Goal: Task Accomplishment & Management: Use online tool/utility

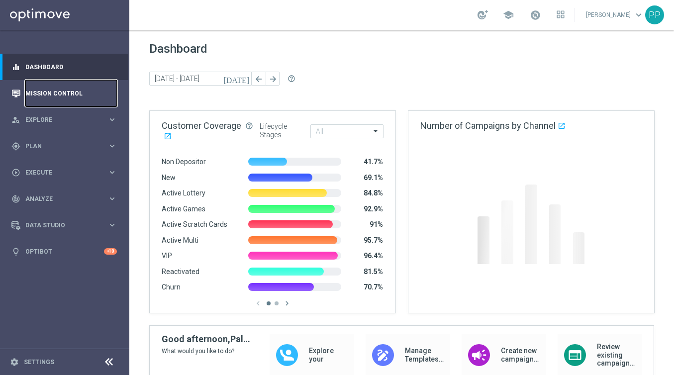
click at [66, 95] on link "Mission Control" at bounding box center [71, 93] width 92 height 26
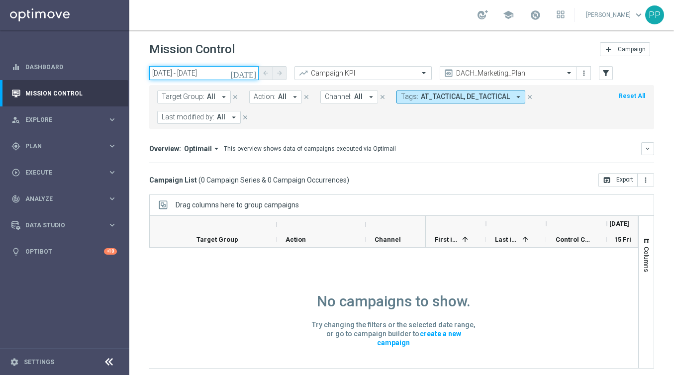
click at [213, 71] on input "[DATE] - [DATE]" at bounding box center [203, 73] width 109 height 14
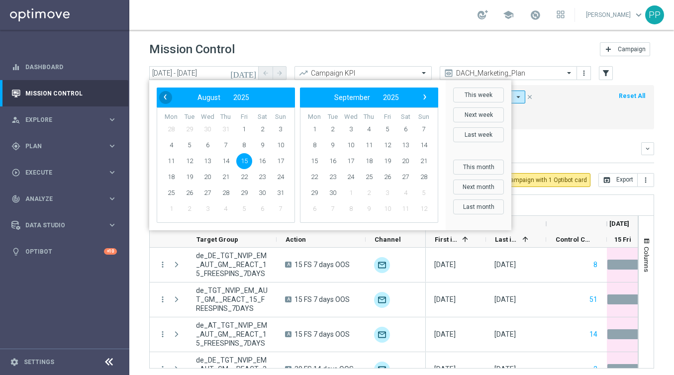
click at [167, 98] on span "‹" at bounding box center [165, 97] width 13 height 13
click at [218, 176] on span "24" at bounding box center [226, 177] width 16 height 16
click at [224, 177] on span "24" at bounding box center [226, 177] width 16 height 16
type input "[DATE] - [DATE]"
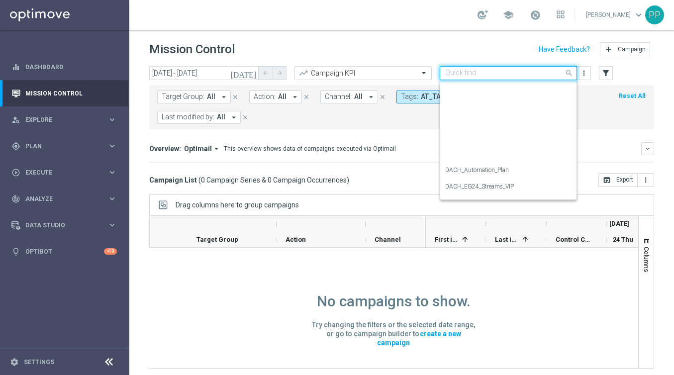
click at [527, 72] on input "text" at bounding box center [498, 73] width 106 height 8
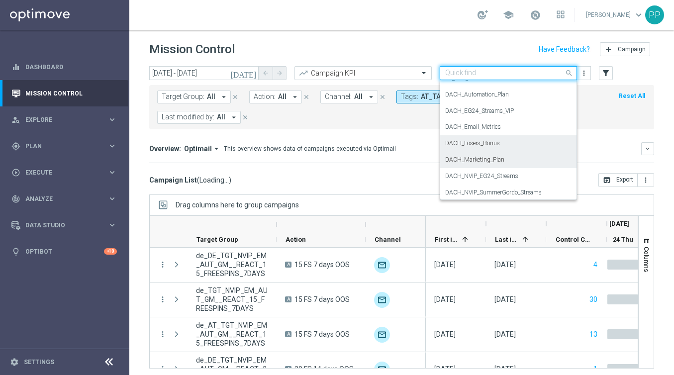
scroll to position [74, 0]
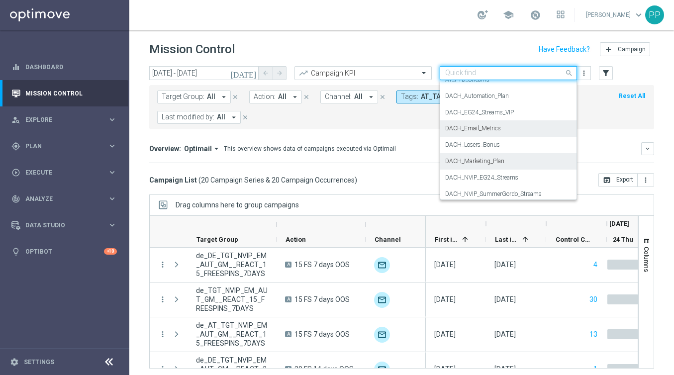
click at [482, 128] on label "DACH_Email_Metrics" at bounding box center [473, 128] width 56 height 8
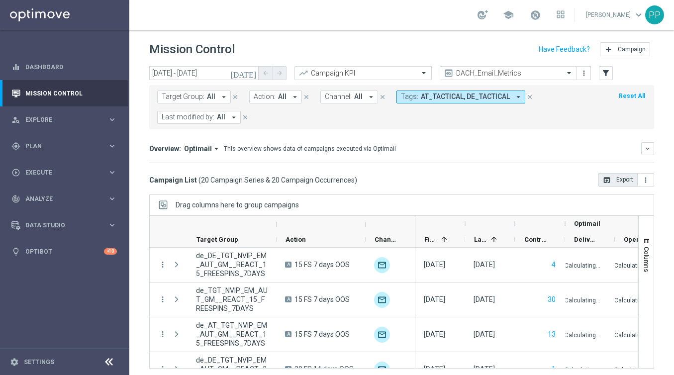
click at [627, 183] on button "open_in_browser Export" at bounding box center [618, 180] width 39 height 14
click at [291, 95] on icon "arrow_drop_down" at bounding box center [295, 97] width 9 height 9
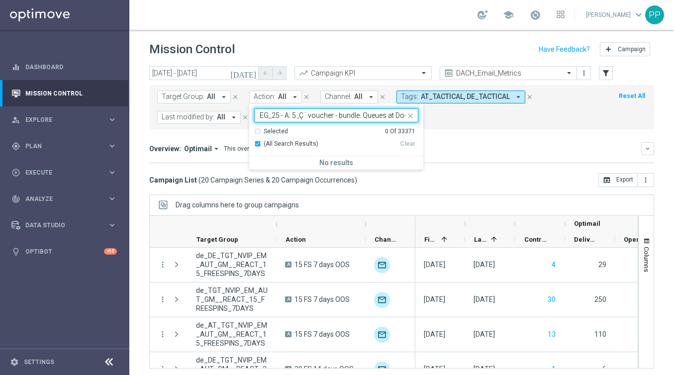
scroll to position [0, 219]
click at [367, 116] on input "EG_25 - A: 5 ‚Ç¨ voucher - bundle. Queues at Do√±a Manolita's, EG_25 - B: 5 ‚Ç¨…" at bounding box center [333, 115] width 146 height 8
type input "EG_25 - A: 5 ‚Ç¨ voucher - bundle. Queues at Do√±a Manolita's, EG_25 - B: 5 ‚Ç¨…"
click at [381, 113] on input "EG_25 - A: 5 ‚Ç¨ voucher - bundle. Queues at Do√±a Manolita's, EG_25 - B: 5 ‚Ç¨…" at bounding box center [333, 115] width 146 height 8
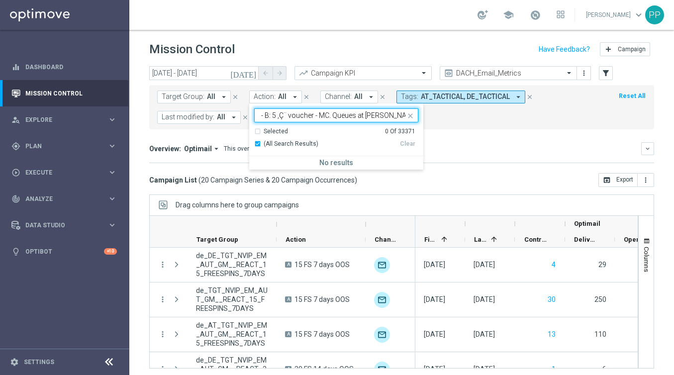
scroll to position [0, 217]
drag, startPoint x: 387, startPoint y: 116, endPoint x: 415, endPoint y: 119, distance: 28.5
click at [415, 119] on div "EG_25 - A: 5 ‚Ç¨ voucher - bundle. Queues at Do√±a Manolita's, EG_25 - B: 5 ‚Ç¨…" at bounding box center [336, 115] width 164 height 14
click at [381, 115] on input "EG_25 - A: 5 ‚Ç¨ voucher - bundle. Queues at Do√±a Manolita's, EG_25 - B: 5 ‚Ç¨…" at bounding box center [333, 115] width 146 height 8
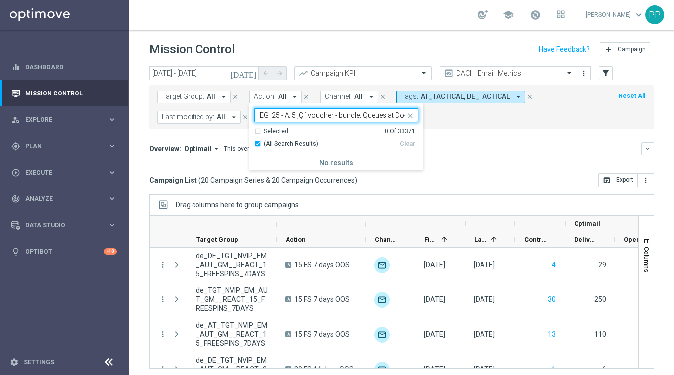
drag, startPoint x: 361, startPoint y: 115, endPoint x: 224, endPoint y: 116, distance: 136.3
click at [224, 116] on form "Target Group: All arrow_drop_down close Action: All arrow_drop_down EG_25 - A: …" at bounding box center [379, 107] width 445 height 33
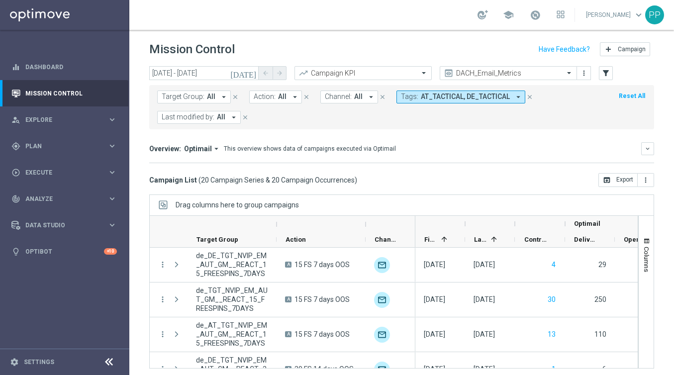
click at [292, 98] on icon "arrow_drop_down" at bounding box center [295, 97] width 9 height 9
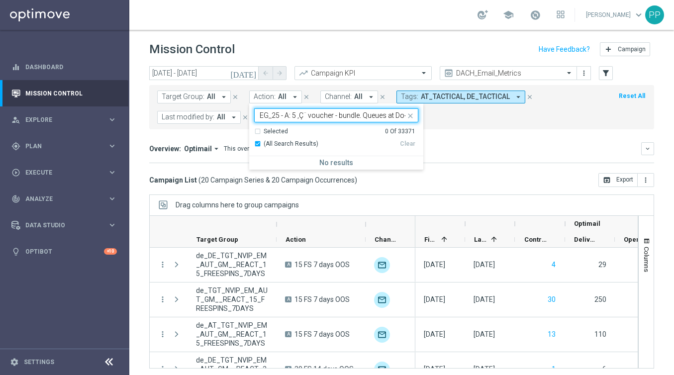
scroll to position [0, 220]
drag, startPoint x: 359, startPoint y: 117, endPoint x: 414, endPoint y: 123, distance: 55.6
click at [414, 123] on ng-select "EG_25 - A: 5 ‚Ç¨ voucher - bundle. Queues at Do√±a Manolita's, EG_25 - B: 5 ‚Ç¨…" at bounding box center [336, 138] width 174 height 61
type input "EG_25 - A: 5 ‚Ç¨ voucher - bundle. Queues at Do√±a Manolita's, EG_25 - B: 5 ‚Ç¨…"
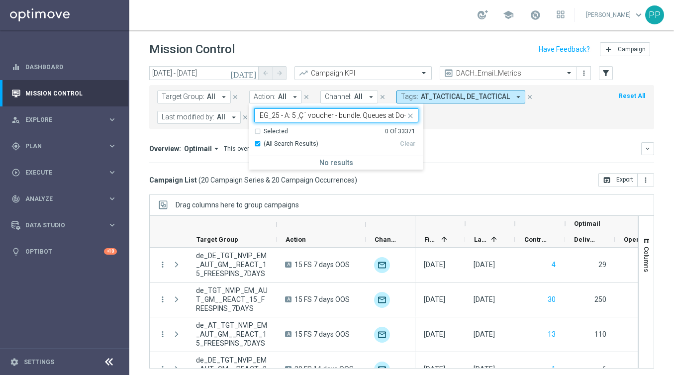
drag, startPoint x: 310, startPoint y: 116, endPoint x: 239, endPoint y: 117, distance: 71.2
click at [239, 117] on form "Target Group: All arrow_drop_down close Action: All arrow_drop_down EG_25 - A: …" at bounding box center [379, 107] width 445 height 33
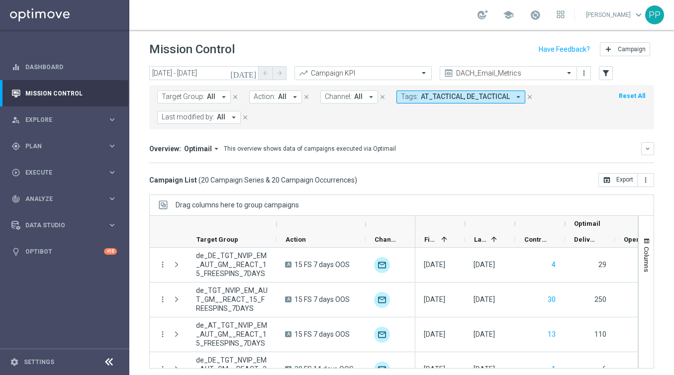
click at [283, 92] on button "Action: All arrow_drop_down" at bounding box center [275, 97] width 53 height 13
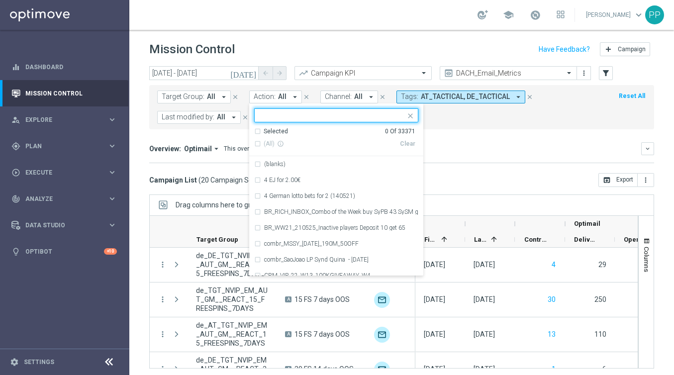
click at [300, 114] on input "text" at bounding box center [333, 115] width 146 height 8
type input "EG_25 - A: 5 ‚Ç¨ voucher - bundle. Queues at Do√±a Manolita's, EG_25 - B: 5 ‚Ç¨…"
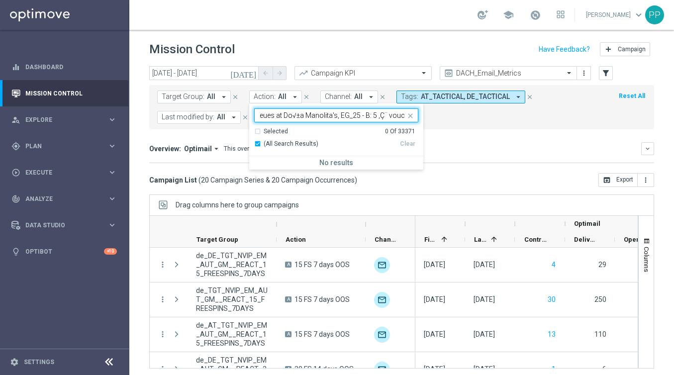
scroll to position [0, 100]
drag, startPoint x: 267, startPoint y: 115, endPoint x: 261, endPoint y: 115, distance: 5.5
click at [261, 115] on input "EG_25 - A: 5 ‚Ç¨ voucher - bundle. Queues at Do√±a Manolita's, EG_25 - B: 5 ‚Ç¨…" at bounding box center [333, 115] width 146 height 8
click at [348, 116] on input "EG_25 - A: 5 ‚Ç¨ voucher - bundle. Queues at Do√±a Manolita's, EG_25 - B: 5 ‚Ç¨…" at bounding box center [333, 115] width 146 height 8
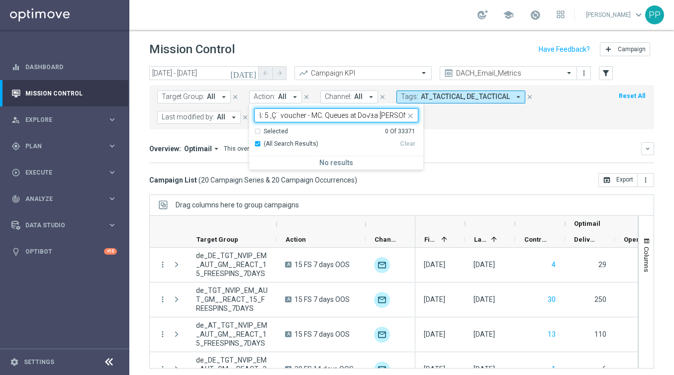
drag, startPoint x: 345, startPoint y: 118, endPoint x: 438, endPoint y: 120, distance: 93.1
click at [438, 120] on form "Target Group: All arrow_drop_down close Action: All arrow_drop_down EG_25 - A: …" at bounding box center [379, 107] width 445 height 33
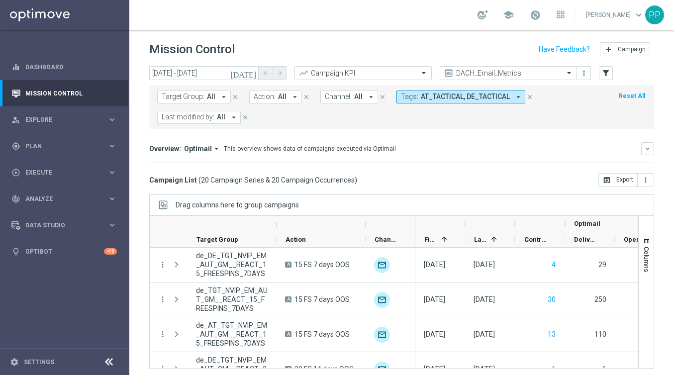
click at [279, 97] on span "All" at bounding box center [282, 97] width 8 height 8
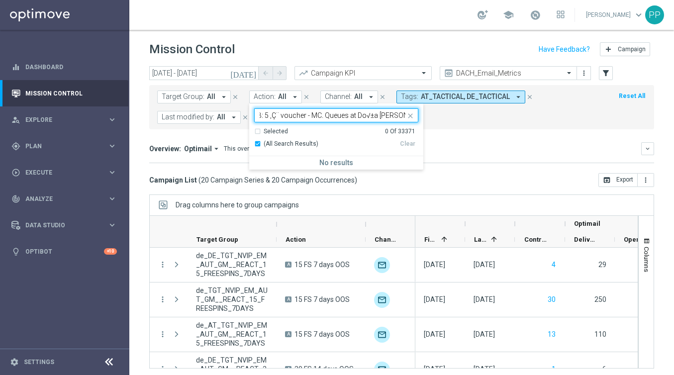
click at [320, 119] on input "EG_25 - A: 5 ‚Ç¨ voucher - bundle. Queues at Do√±a Manolita's, EG_25 - B: 5 ‚Ç¨…" at bounding box center [333, 115] width 146 height 8
drag, startPoint x: 369, startPoint y: 113, endPoint x: 391, endPoint y: 113, distance: 21.4
click at [391, 113] on input "EG_25 - A: 5 ‚Ç¨ voucher - bundle. Queues at Do√±a Manolita's, EG_25 - B: 5 ‚Ç¨…" at bounding box center [333, 115] width 146 height 8
click at [285, 112] on input "EG_25 - A: 5 ‚Ç¨ voucher - bundle. Queues at Do√±a Manolita's, EG_25 - B: 5 ‚Ç¨…" at bounding box center [333, 115] width 146 height 8
click at [403, 117] on input "EG_25 - A: 5 ‚Ç¨ voucher - bundle. Queues at Do√±a Manolita's, EG_25 - B: 5 ‚Ç¨…" at bounding box center [333, 115] width 146 height 8
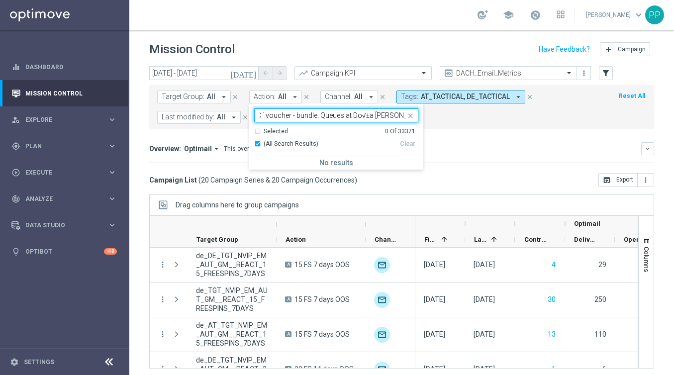
scroll to position [0, 41]
click at [367, 116] on input "EG_25 - A: 5 ‚Ç¨ voucher - bundle. Queues at Do√±a [PERSON_NAME]'s" at bounding box center [333, 115] width 146 height 8
click at [271, 114] on input "EG_25 - A: 5 ‚Ç¨ voucher - bundle. Queues at [PERSON_NAME] [PERSON_NAME]'s" at bounding box center [333, 115] width 146 height 8
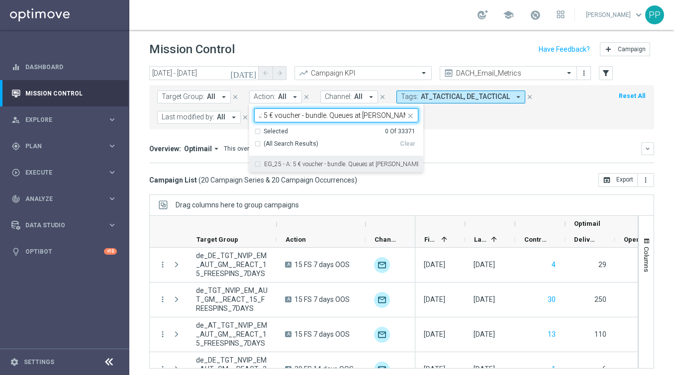
click at [257, 166] on div "EG_25 - A: 5 € voucher - bundle. Queues at [PERSON_NAME] [PERSON_NAME]'s" at bounding box center [336, 164] width 164 height 16
type input "EG_25 - A: 5 € voucher - bundle. Queues at [PERSON_NAME] [PERSON_NAME]'s"
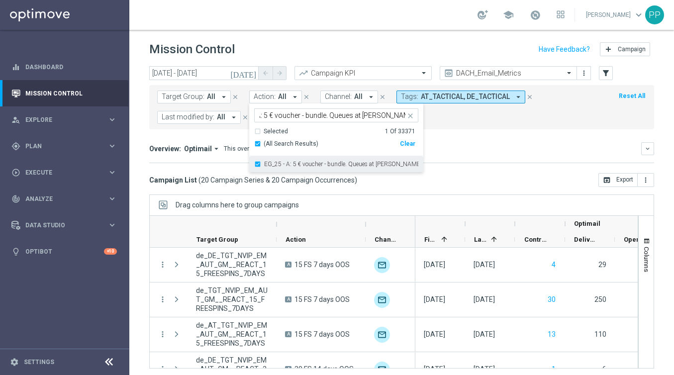
scroll to position [0, 0]
click at [470, 120] on form "Target Group: All arrow_drop_down close Action: All arrow_drop_down EG_25 - A: …" at bounding box center [379, 107] width 445 height 33
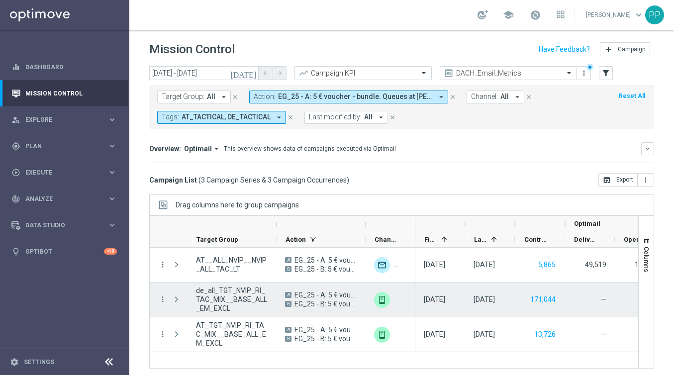
scroll to position [3, 0]
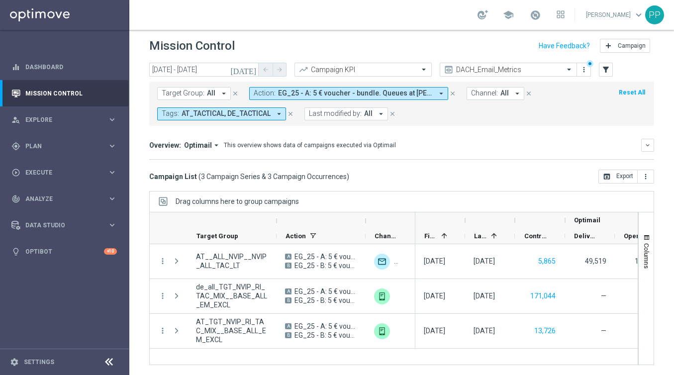
click at [291, 114] on icon "close" at bounding box center [290, 113] width 7 height 7
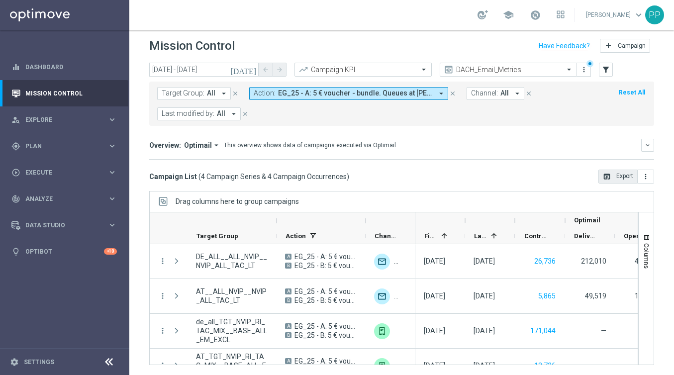
click at [614, 176] on button "open_in_browser Export" at bounding box center [618, 177] width 39 height 14
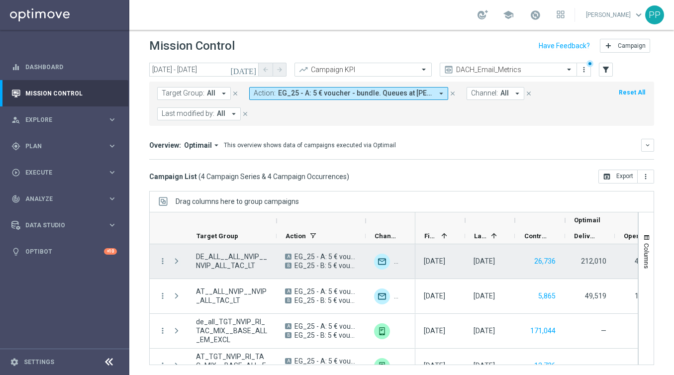
click at [178, 260] on span at bounding box center [176, 261] width 9 height 8
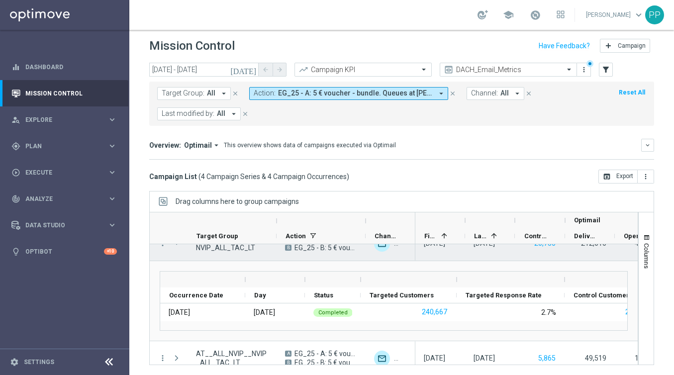
scroll to position [0, 0]
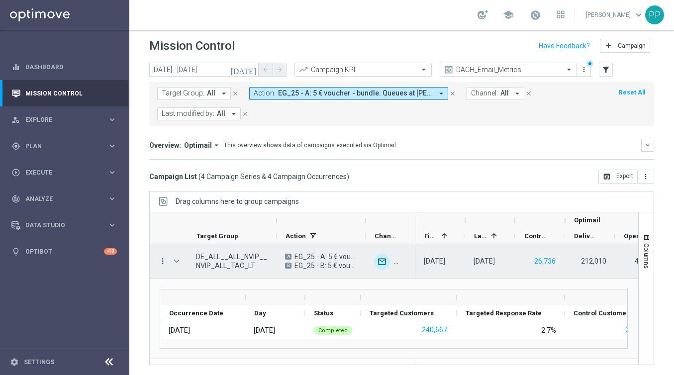
click at [163, 261] on icon "more_vert" at bounding box center [162, 261] width 9 height 9
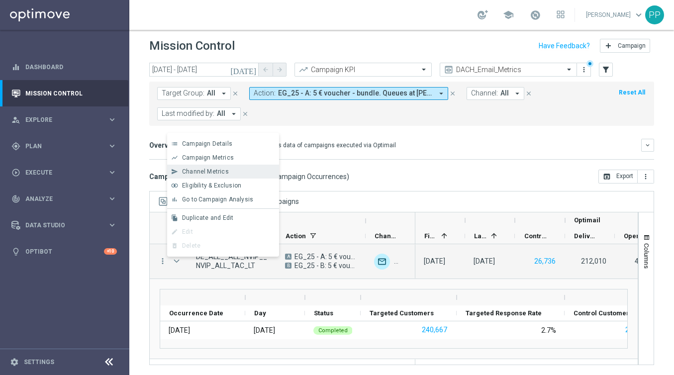
click at [198, 171] on span "Channel Metrics" at bounding box center [205, 171] width 47 height 7
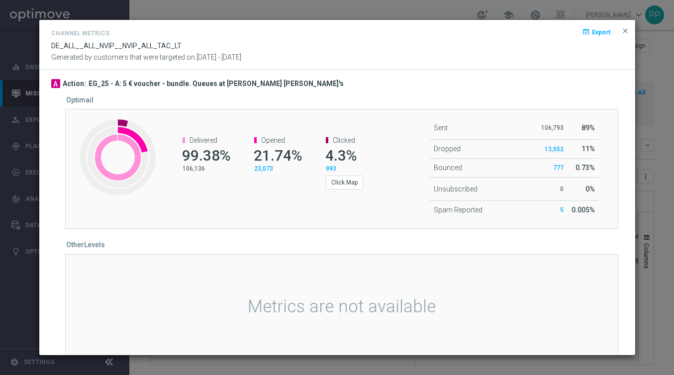
click at [198, 171] on p "106,136" at bounding box center [206, 169] width 47 height 8
copy p "106,136"
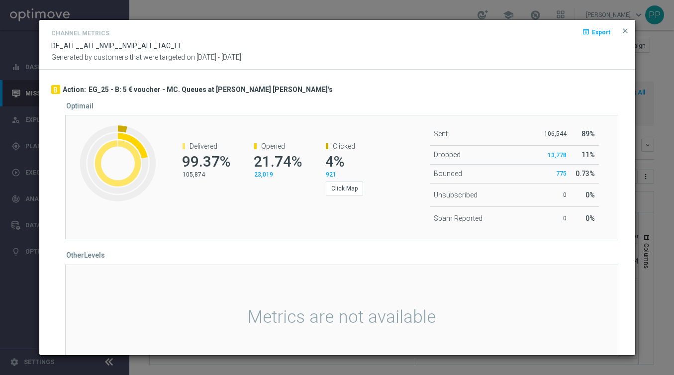
scroll to position [304, 0]
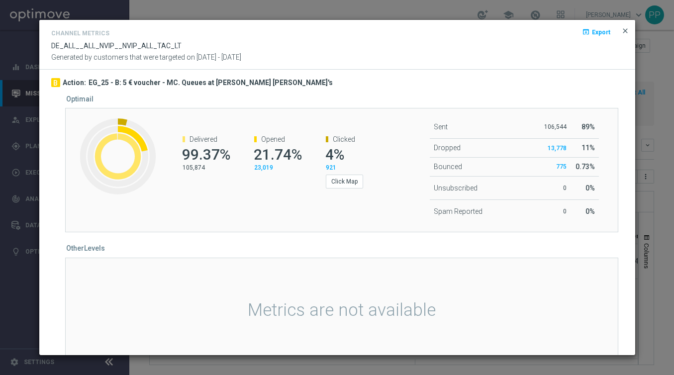
click at [625, 34] on span "close" at bounding box center [625, 31] width 8 height 8
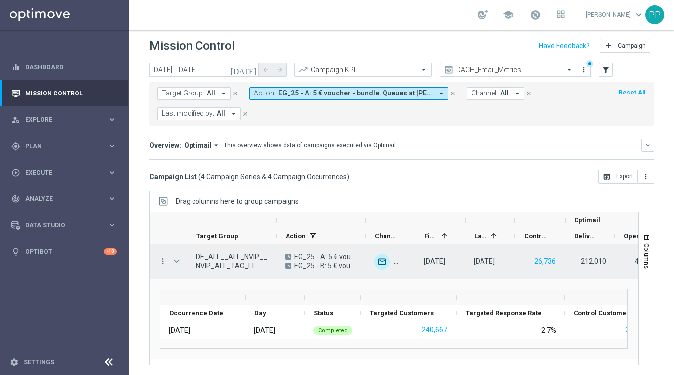
click at [178, 258] on span "Press SPACE to select this row." at bounding box center [176, 261] width 9 height 8
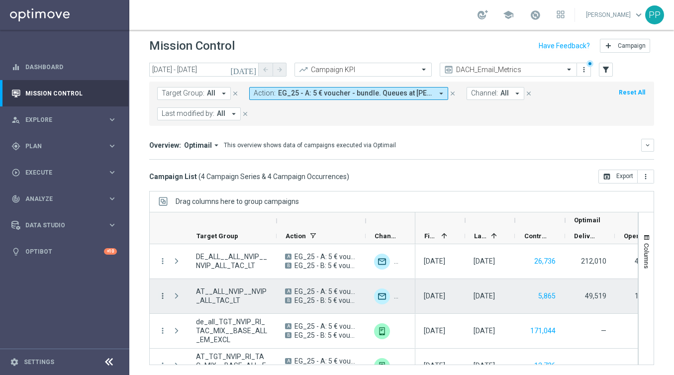
click at [159, 295] on icon "more_vert" at bounding box center [162, 296] width 9 height 9
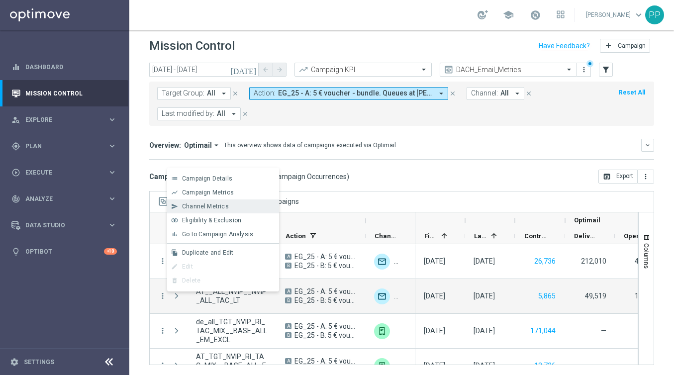
click at [216, 204] on span "Channel Metrics" at bounding box center [205, 206] width 47 height 7
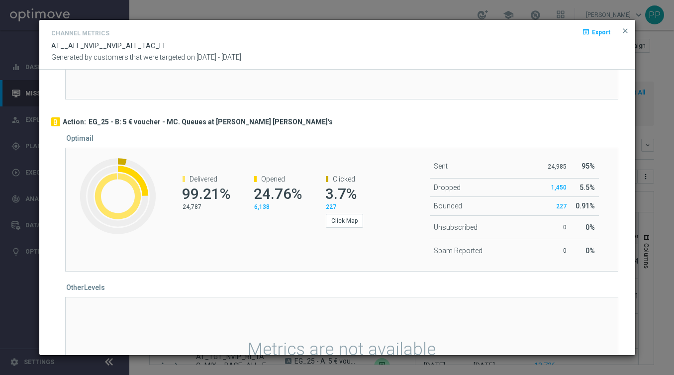
scroll to position [269, 0]
click at [627, 29] on span "close" at bounding box center [625, 31] width 8 height 8
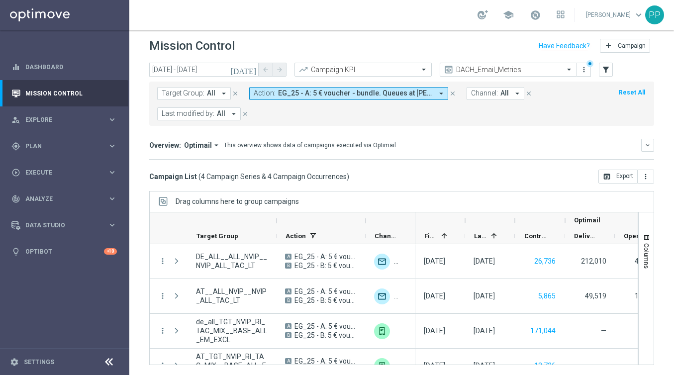
click at [438, 91] on icon "arrow_drop_down" at bounding box center [441, 93] width 9 height 9
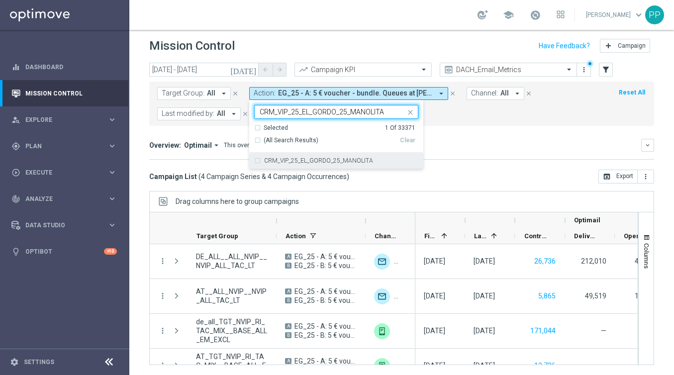
click at [256, 160] on div "CRM_VIP_25_EL_GORDO_25_MANOLITA" at bounding box center [336, 161] width 164 height 16
type input "CRM_VIP_25_EL_GORDO_25_MANOLITA"
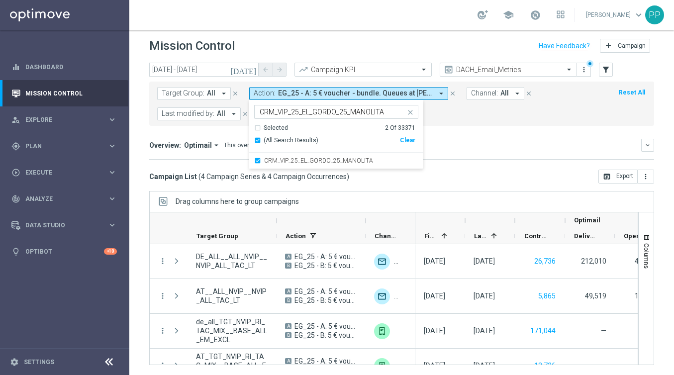
click at [0, 0] on div "Clear" at bounding box center [0, 0] width 0 height 0
click at [257, 159] on div "CRM_VIP_25_EL_GORDO_25_MANOLITA" at bounding box center [336, 161] width 164 height 16
click at [466, 124] on div "Target Group: All arrow_drop_down close Action: EG_25 - A: 5 € voucher - bundle…" at bounding box center [401, 104] width 505 height 44
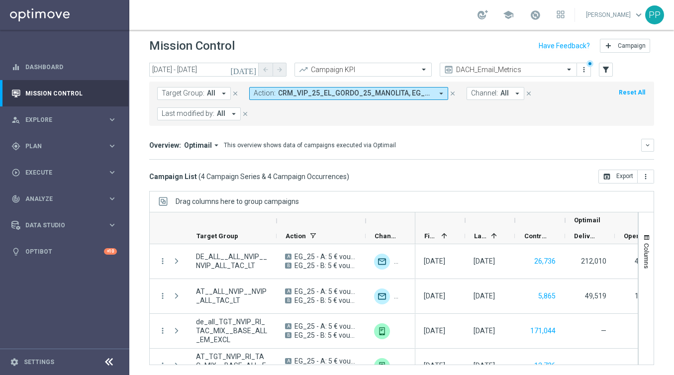
click at [438, 92] on icon "arrow_drop_down" at bounding box center [441, 93] width 9 height 9
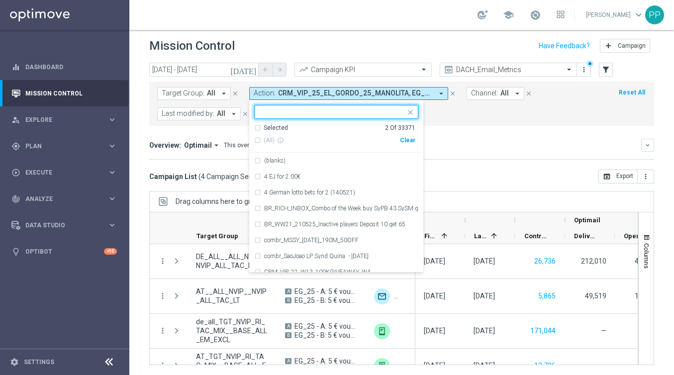
click at [257, 129] on div "Selected 2 Of 33371" at bounding box center [334, 128] width 161 height 8
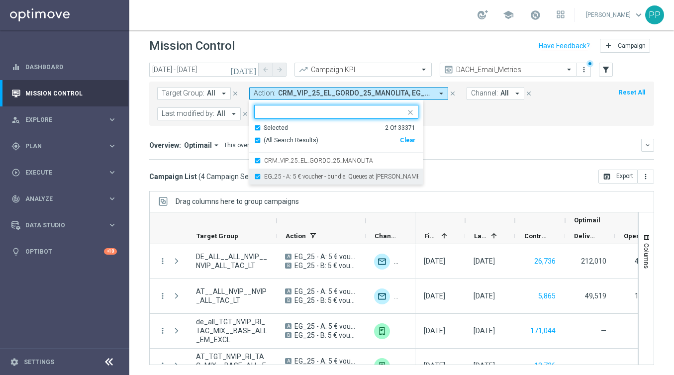
click at [256, 177] on div "EG_25 - A: 5 € voucher - bundle. Queues at [PERSON_NAME] [PERSON_NAME]'s" at bounding box center [336, 177] width 164 height 16
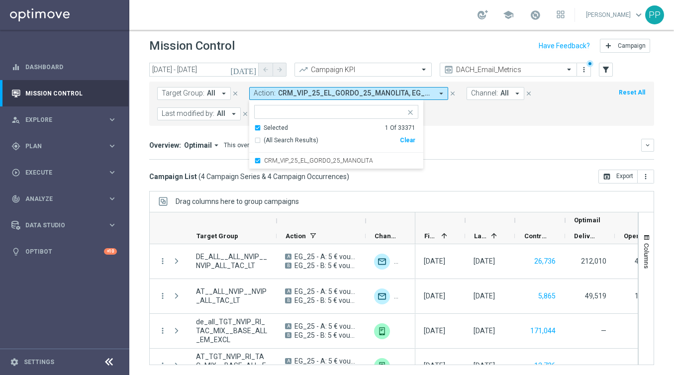
click at [476, 133] on mini-dashboard "Overview: Optimail arrow_drop_down This overview shows data of campaigns execut…" at bounding box center [401, 148] width 505 height 44
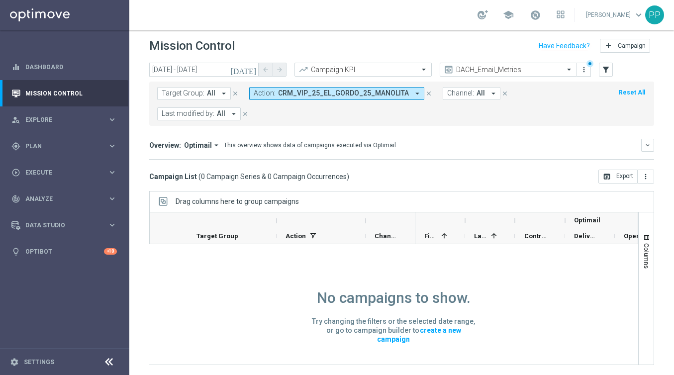
click at [249, 69] on icon "[DATE]" at bounding box center [243, 69] width 27 height 9
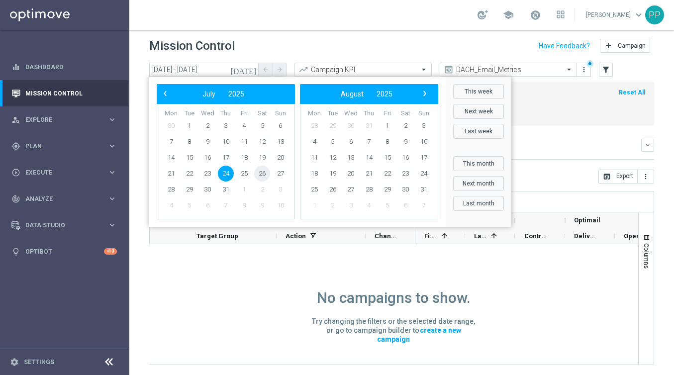
click at [263, 176] on span "26" at bounding box center [262, 174] width 16 height 16
type input "[DATE] - [DATE]"
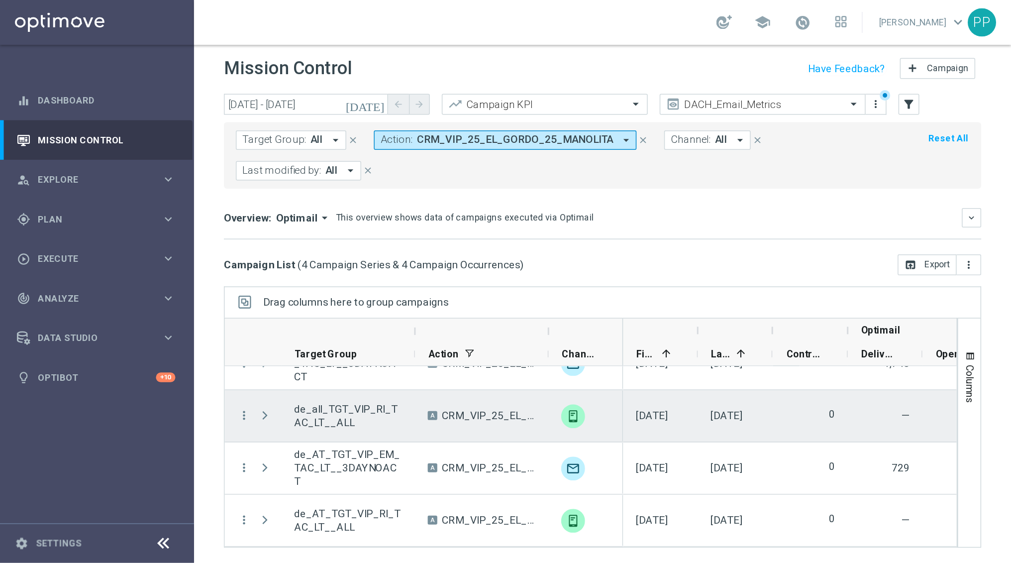
scroll to position [0, 0]
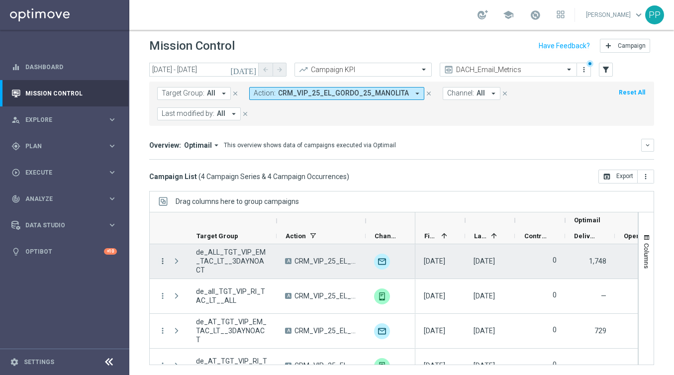
click at [161, 260] on icon "more_vert" at bounding box center [162, 261] width 9 height 9
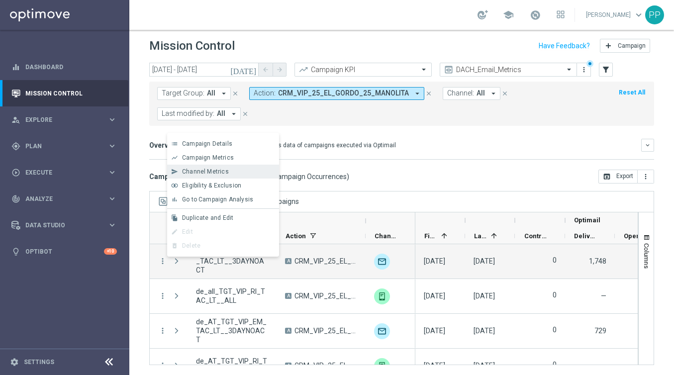
click at [206, 173] on span "Channel Metrics" at bounding box center [205, 171] width 47 height 7
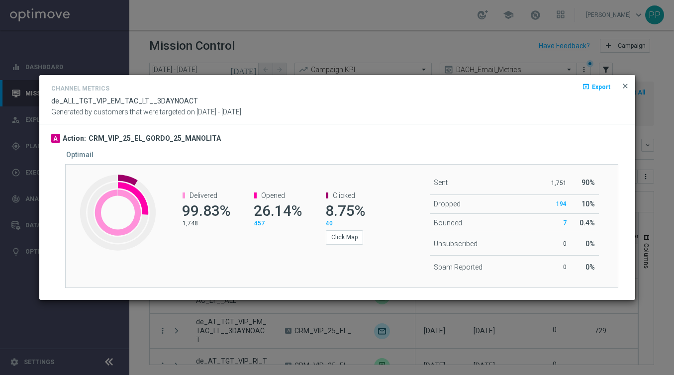
click at [623, 83] on span "close" at bounding box center [625, 86] width 8 height 8
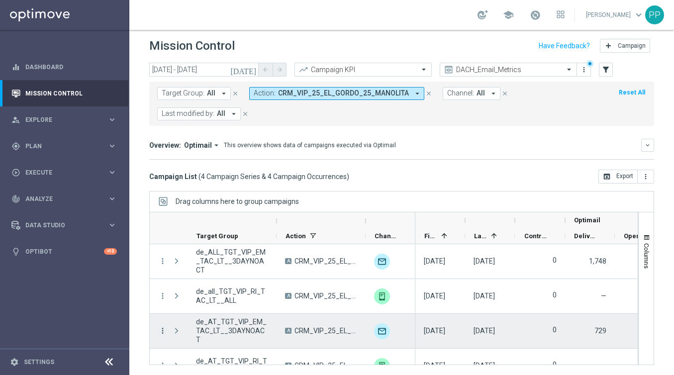
click at [161, 328] on icon "more_vert" at bounding box center [162, 330] width 9 height 9
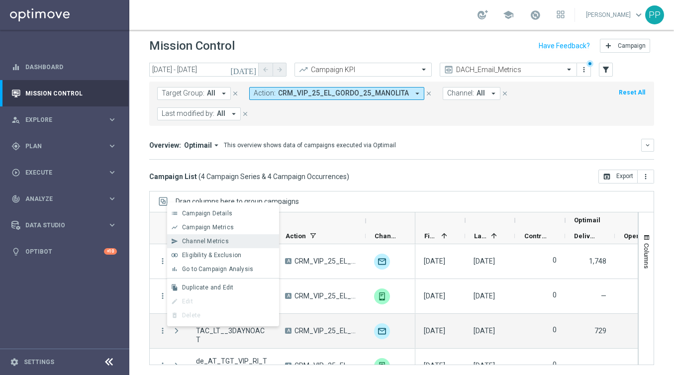
click at [209, 245] on div "send Channel Metrics" at bounding box center [223, 241] width 112 height 14
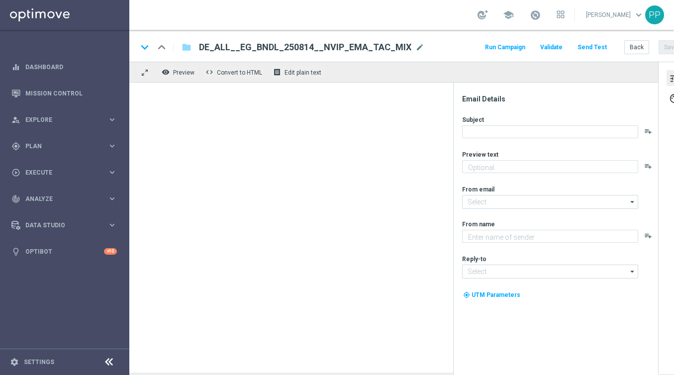
type textarea "Schon jetzt El Gordo sichern."
type textarea "Lottoland"
type input "[EMAIL_ADDRESS][DOMAIN_NAME]"
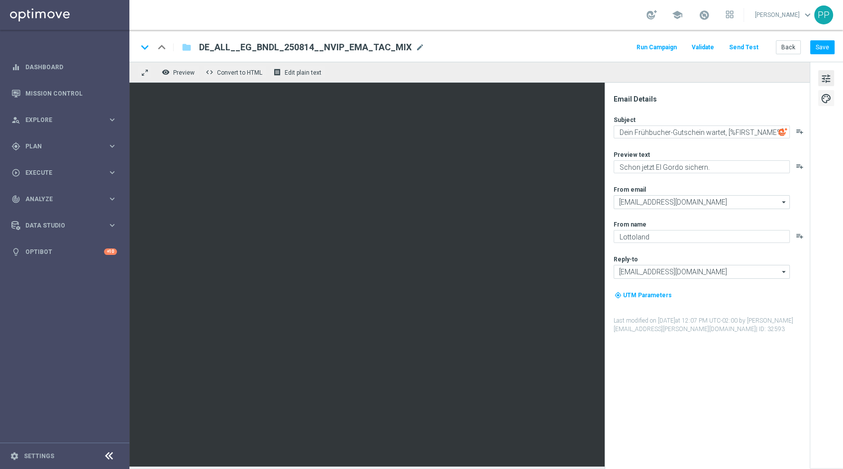
click at [674, 103] on span "palette" at bounding box center [825, 98] width 11 height 13
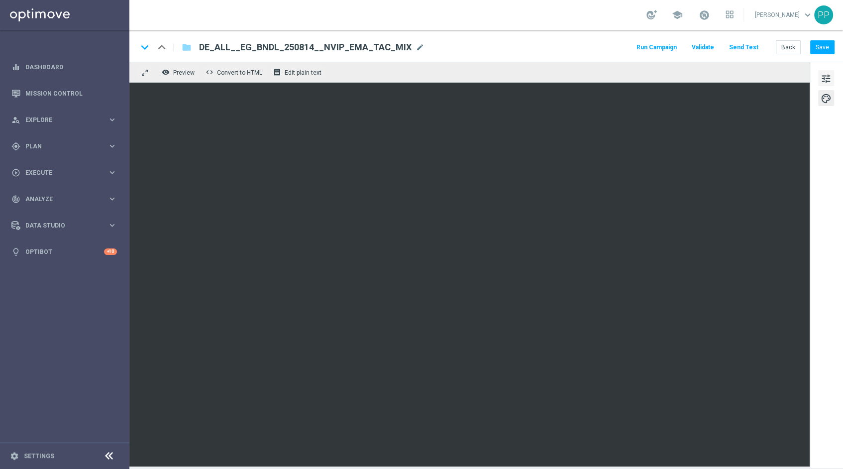
click at [674, 77] on span "tune" at bounding box center [825, 78] width 11 height 13
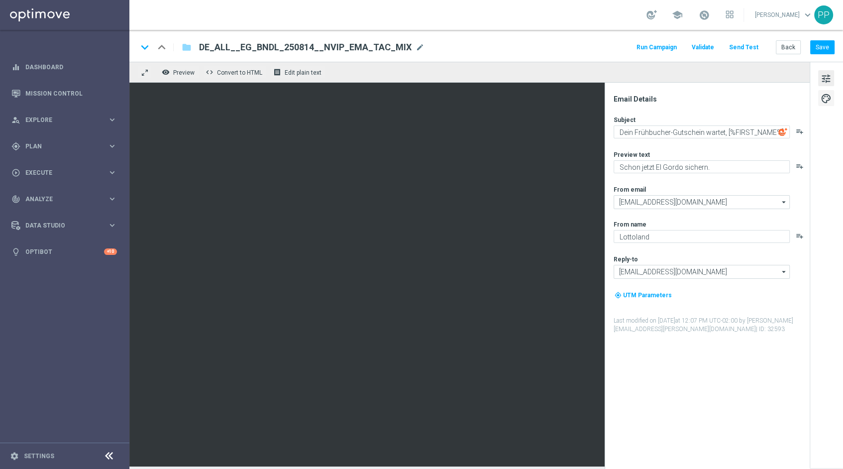
click at [674, 95] on span "palette" at bounding box center [825, 98] width 11 height 13
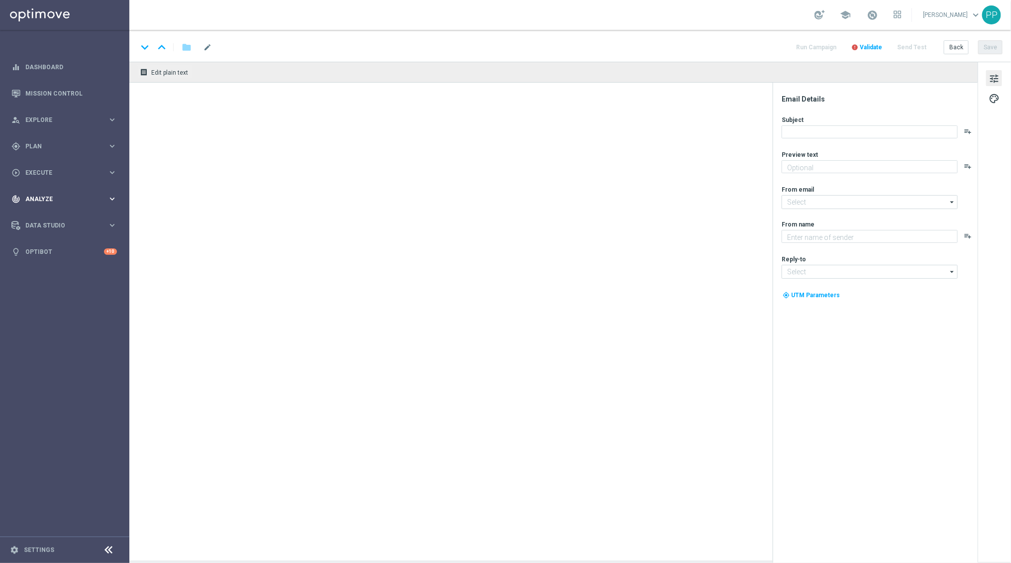
type textarea "Schon jetzt El Gordo sichern."
type input "[EMAIL_ADDRESS][DOMAIN_NAME]"
type textarea "Lottoland"
type input "service@lottoland.com"
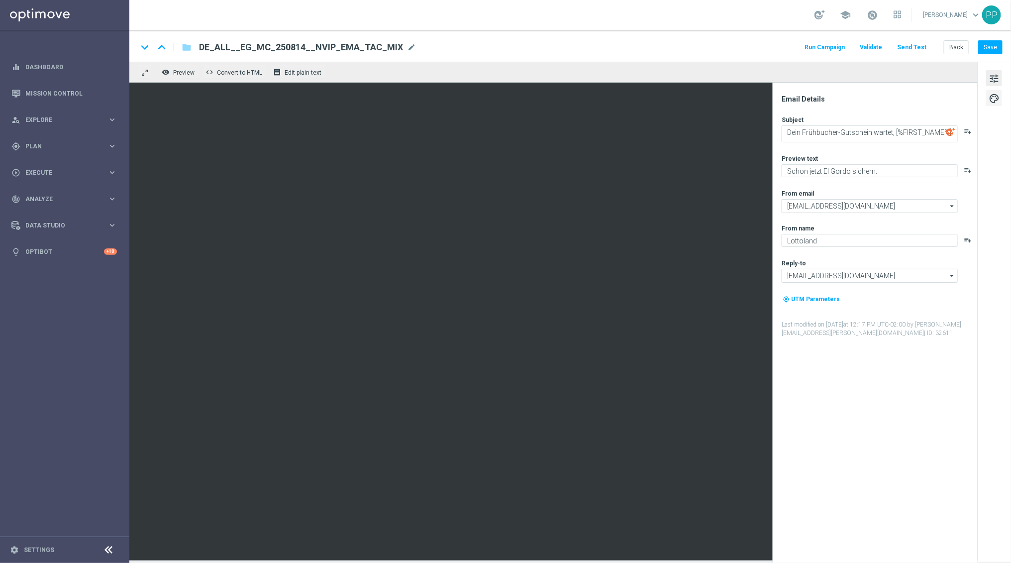
click at [674, 96] on span "palette" at bounding box center [994, 98] width 11 height 13
